Goal: Transaction & Acquisition: Purchase product/service

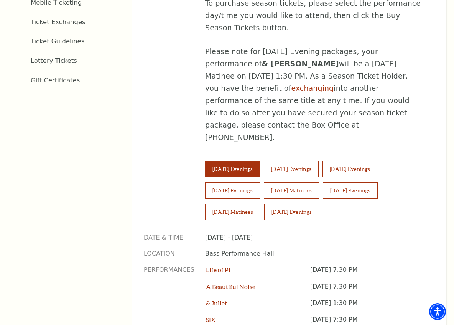
scroll to position [459, 0]
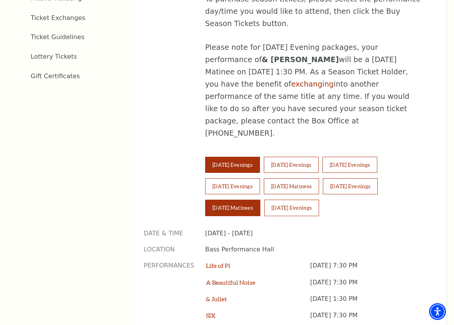
click at [237, 200] on button "[DATE] Matinees" at bounding box center [232, 208] width 55 height 16
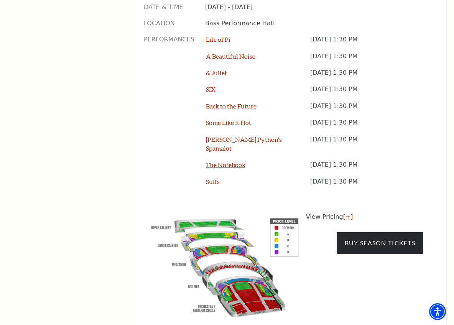
scroll to position [687, 0]
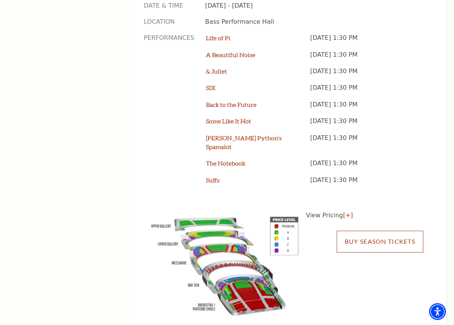
click at [373, 231] on link "Buy Season Tickets" at bounding box center [380, 241] width 87 height 21
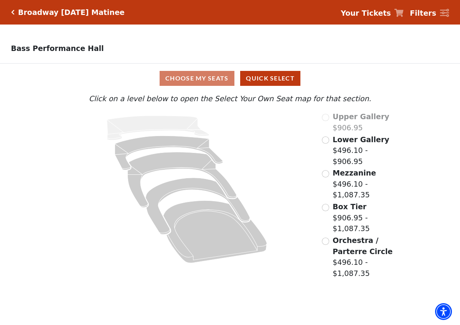
click at [320, 142] on div "Upper Gallery $906.95 Lower Gallery $496.10 - $906.95 Mezzanine $496.10 - $1,08…" at bounding box center [359, 195] width 86 height 168
click at [325, 140] on input "Lower Gallery$496.10 - $906.95\a" at bounding box center [325, 140] width 7 height 7
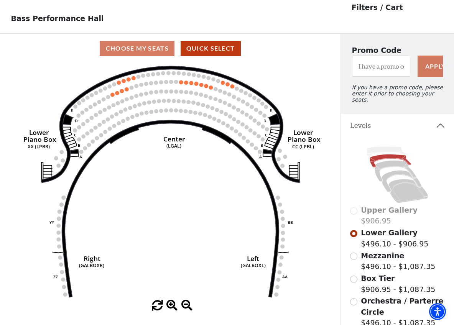
scroll to position [36, 0]
